Goal: Communication & Community: Answer question/provide support

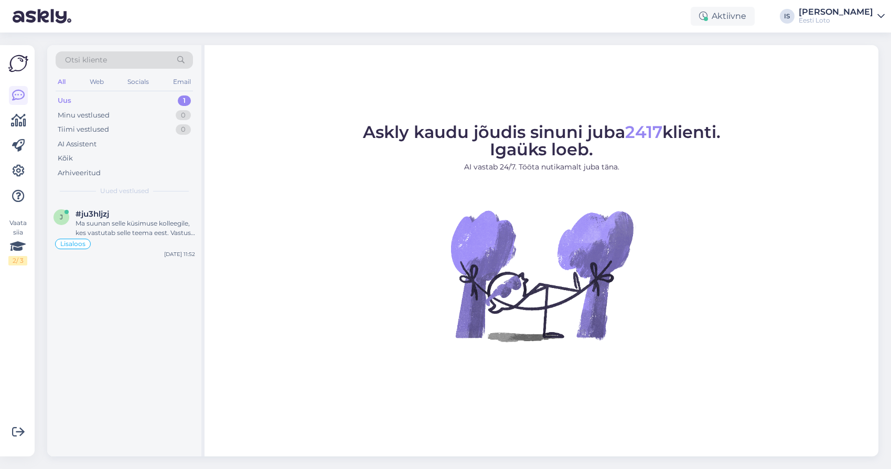
click at [70, 101] on div "Uus" at bounding box center [65, 100] width 14 height 10
click at [126, 230] on div "Ma suunan selle küsimuse kolleegile, kes vastutab selle teema eest. Vastus võib…" at bounding box center [136, 228] width 120 height 19
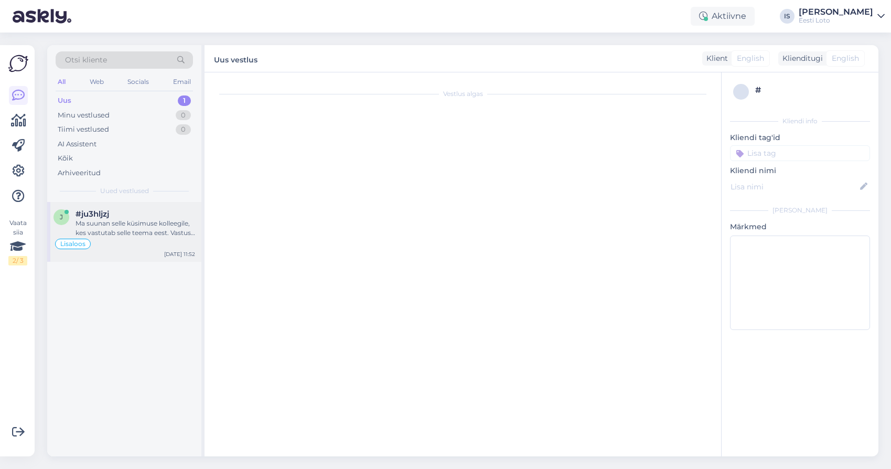
scroll to position [645, 0]
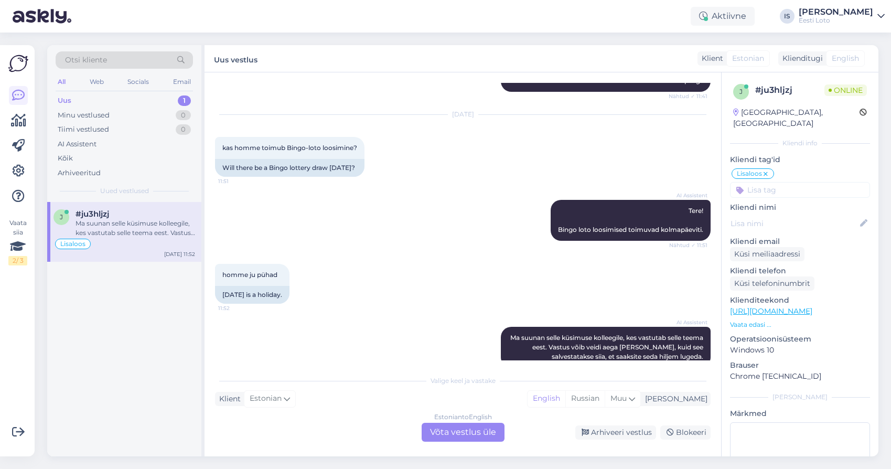
click at [490, 433] on div "Estonian to English Võta vestlus üle" at bounding box center [463, 432] width 83 height 19
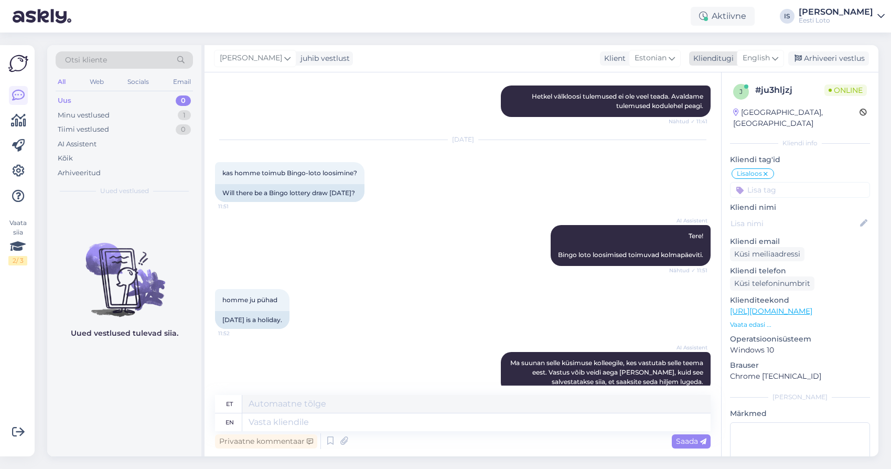
click at [756, 57] on span "English" at bounding box center [756, 58] width 27 height 12
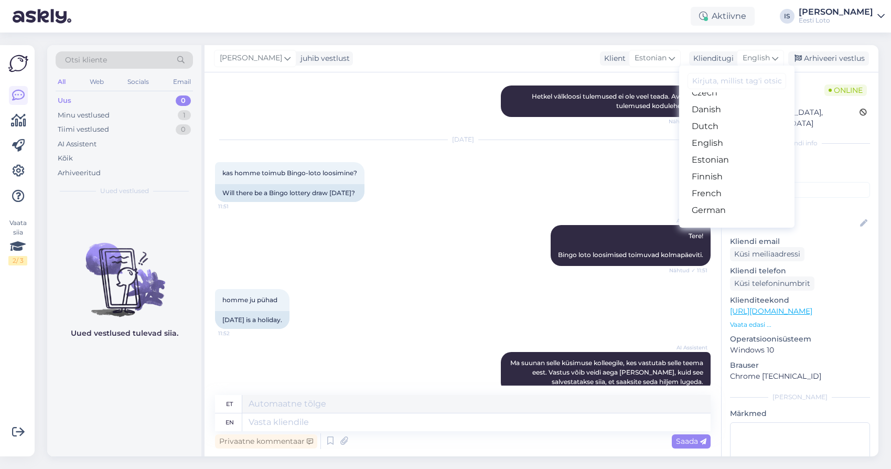
scroll to position [80, 0]
click at [738, 157] on link "Estonian" at bounding box center [736, 159] width 115 height 17
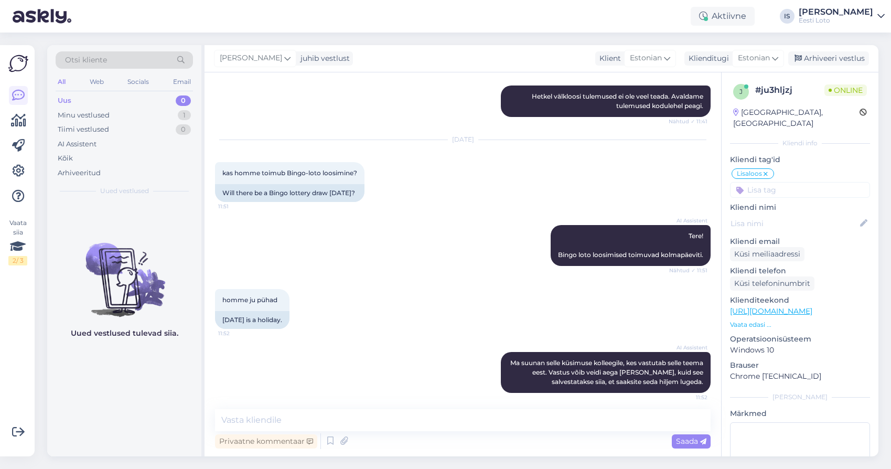
scroll to position [623, 0]
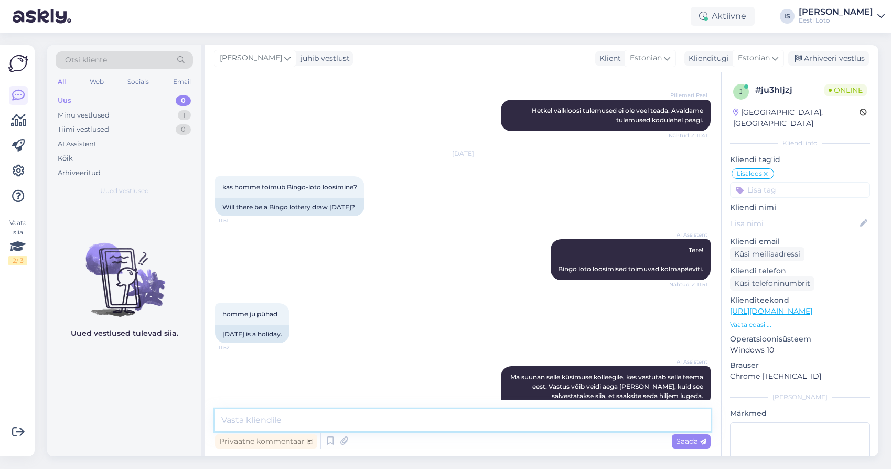
click at [438, 420] on textarea at bounding box center [463, 420] width 496 height 22
type textarea "Jaa, homme on pühad küll, aga loosimine toimub ikka."
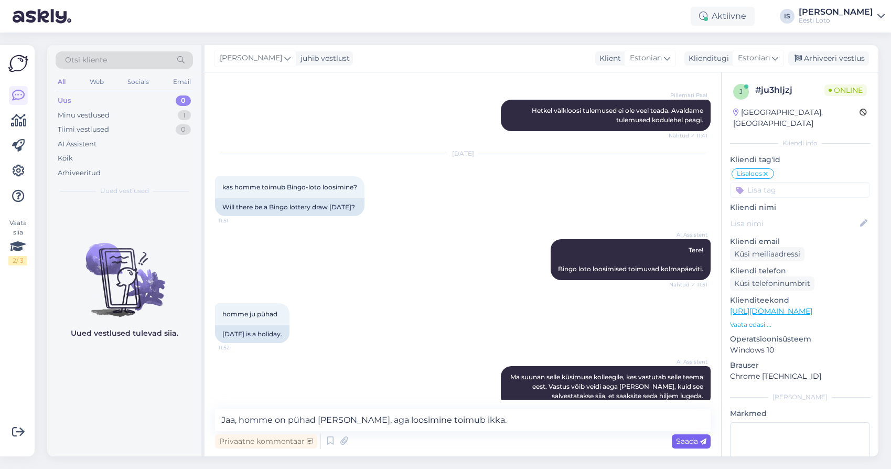
click at [685, 438] on span "Saada" at bounding box center [691, 440] width 30 height 9
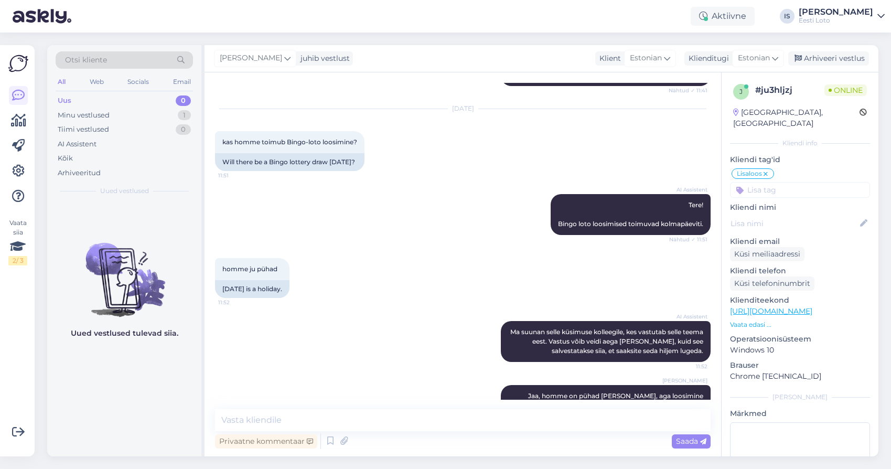
click at [766, 170] on icon at bounding box center [766, 174] width 6 height 8
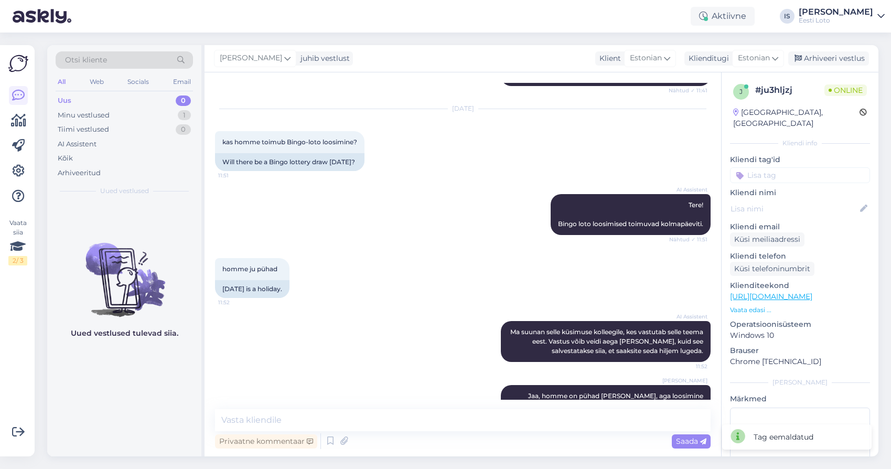
click at [782, 167] on input at bounding box center [800, 175] width 140 height 16
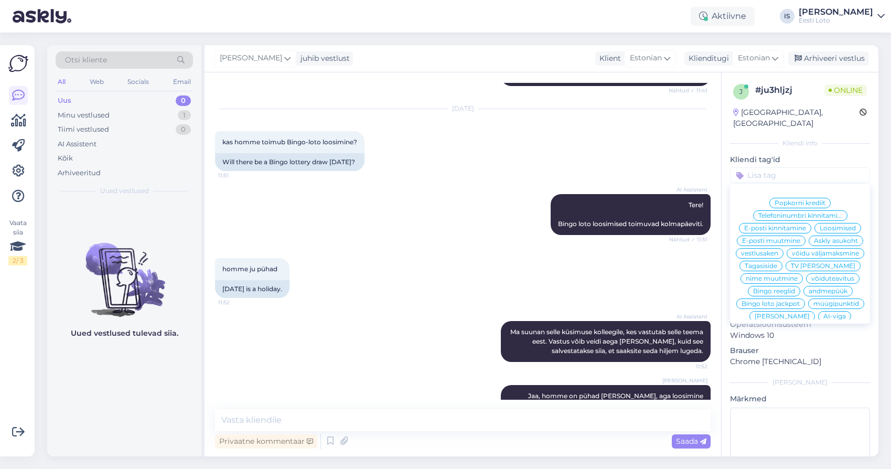
click at [834, 225] on span "Loosimised" at bounding box center [838, 228] width 36 height 6
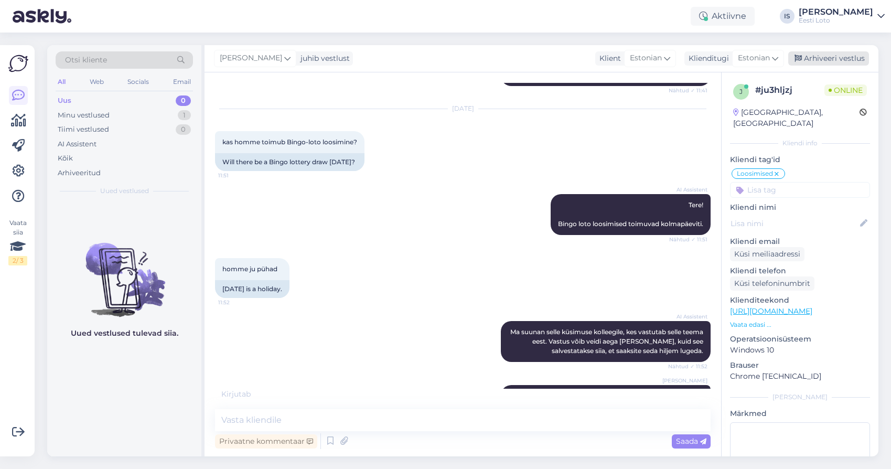
click at [844, 59] on div "Arhiveeri vestlus" at bounding box center [828, 58] width 81 height 14
